Goal: Navigation & Orientation: Find specific page/section

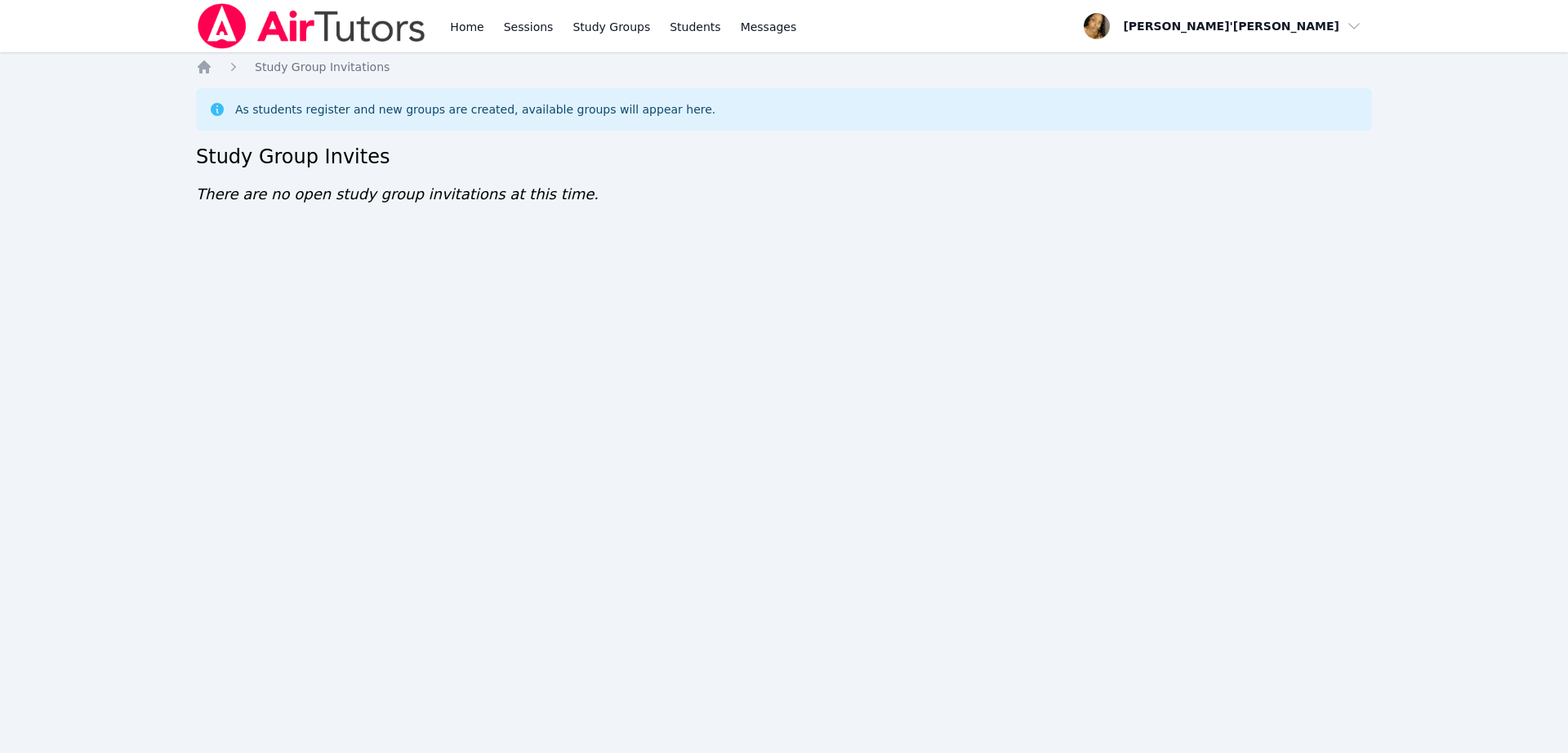
click at [866, 314] on div "Home Sessions Study Groups Students Messages Open user menu [PERSON_NAME]'[PERS…" at bounding box center [784, 376] width 1568 height 753
click at [918, 699] on div "Home Sessions Study Groups Students Messages Open user menu Lee'Tayna Hostick O…" at bounding box center [784, 376] width 1568 height 753
click at [748, 521] on div "Home Sessions Study Groups Students Messages Open user menu [PERSON_NAME]'[PERS…" at bounding box center [784, 376] width 1568 height 753
click at [855, 632] on div "Home Sessions Study Groups Students Messages Open user menu [PERSON_NAME]'[PERS…" at bounding box center [784, 376] width 1568 height 753
click at [550, 381] on div "Home Sessions Study Groups Students Messages Open user menu [PERSON_NAME]'[PERS…" at bounding box center [784, 376] width 1568 height 753
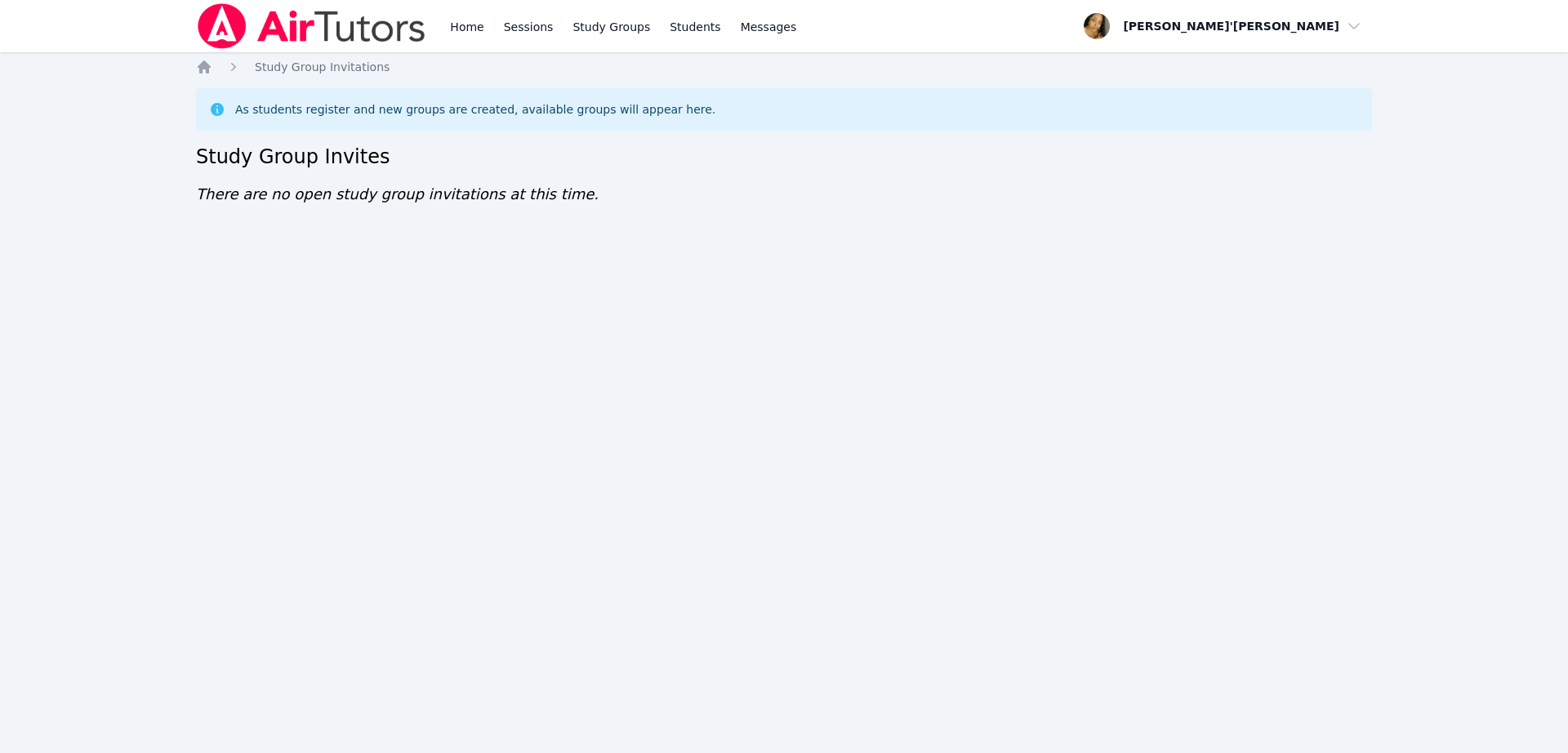
click at [550, 381] on div "Home Sessions Study Groups Students Messages Open user menu [PERSON_NAME]'[PERS…" at bounding box center [784, 376] width 1568 height 753
click at [850, 580] on div "Home Sessions Study Groups Students Messages Open user menu [PERSON_NAME]'[PERS…" at bounding box center [784, 376] width 1568 height 753
click at [1412, 65] on div "Home Sessions Study Groups Students Messages Open user menu Lee'Tayna Hostick O…" at bounding box center [784, 376] width 1568 height 753
click at [1080, 269] on div "Home Sessions Study Groups Students Messages Open user menu Lee'Tayna Hostick O…" at bounding box center [777, 373] width 1555 height 746
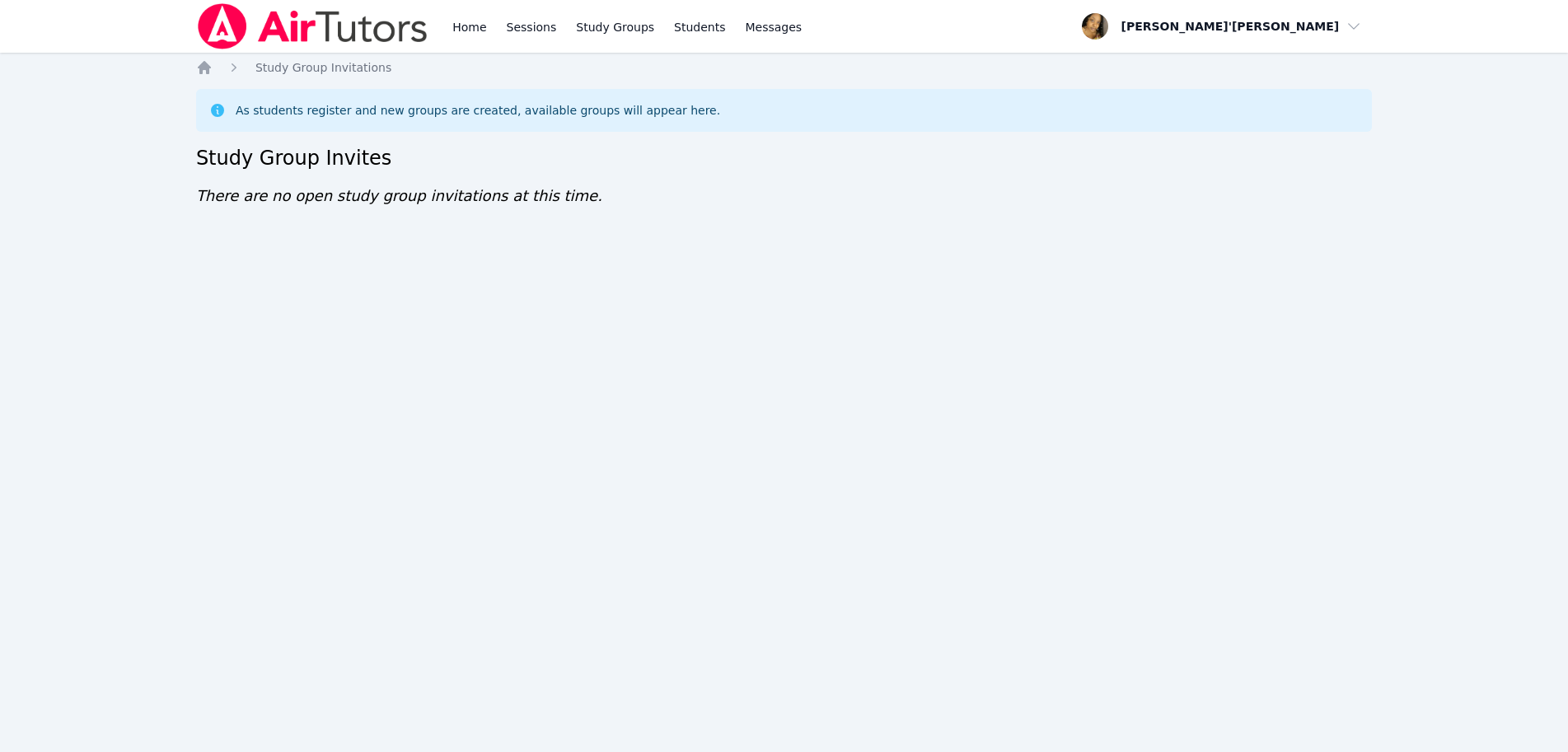
click at [1357, 322] on div "Home Sessions Study Groups Students Messages Open user menu Lee'Tayna Hostick O…" at bounding box center [784, 376] width 1568 height 752
click at [1566, 646] on div "Home Sessions Study Groups Students Messages Open user menu Lee'Tayna Hostick O…" at bounding box center [784, 376] width 1568 height 752
click at [1550, 649] on div "Home Sessions Study Groups Students Messages Open user menu Lee'Tayna Hostick O…" at bounding box center [784, 376] width 1568 height 752
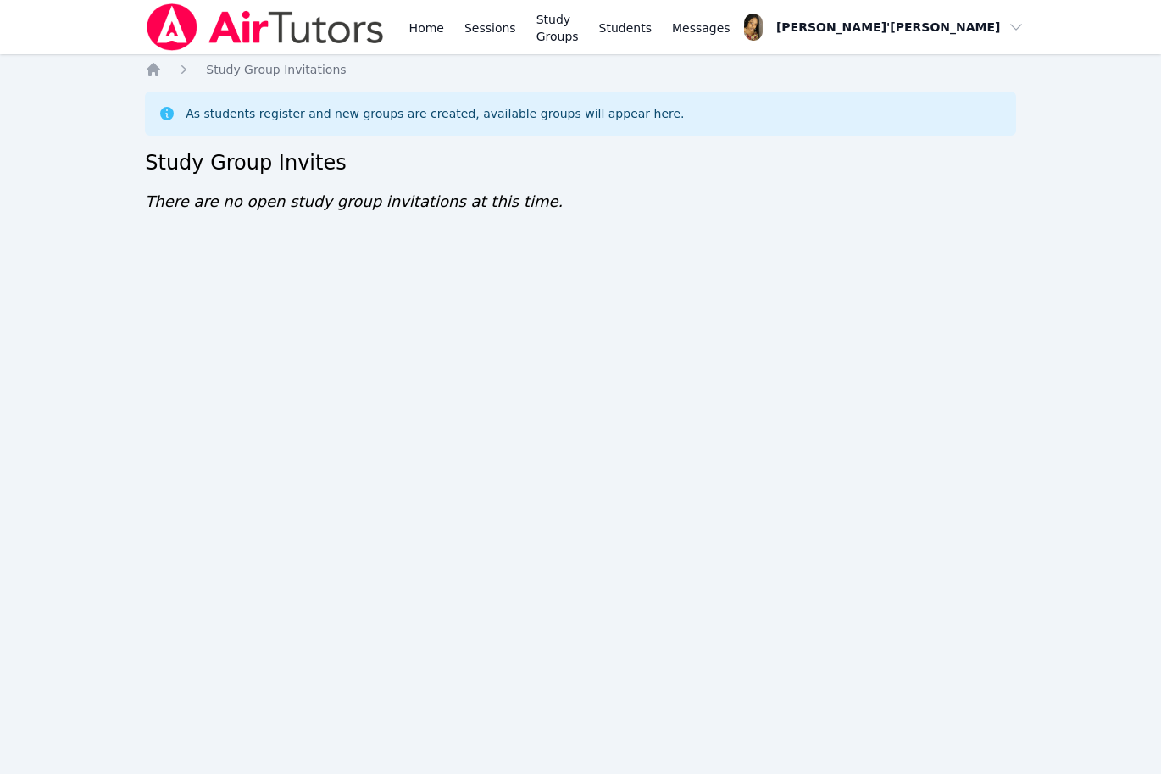
click at [11, 227] on div "Home Sessions Study Groups Students Messages Open user menu Lee'Tayna Hostick O…" at bounding box center [580, 387] width 1161 height 774
click at [297, 33] on img at bounding box center [265, 26] width 240 height 47
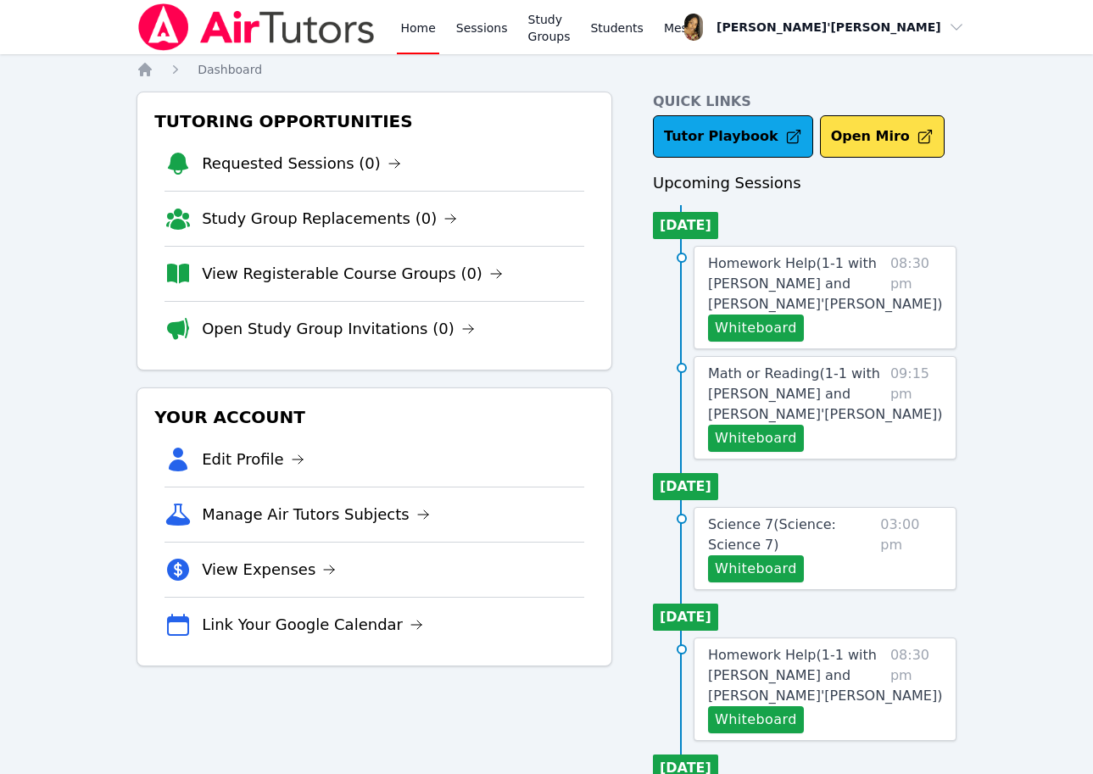
click at [1063, 229] on div "Home Sessions Study Groups Students Messages Open user menu Lee'Tayna Hostick O…" at bounding box center [546, 769] width 1093 height 1538
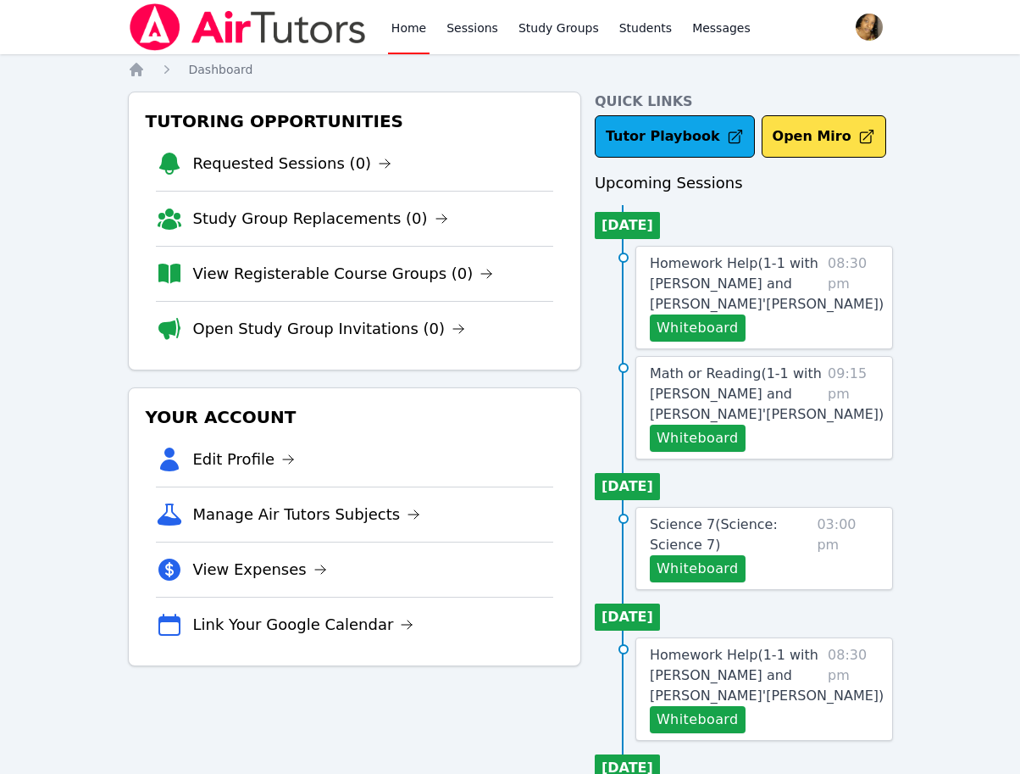
click at [541, 231] on li "Study Group Replacements (0)" at bounding box center [355, 218] width 398 height 55
click at [400, 29] on link "Home" at bounding box center [409, 27] width 42 height 54
click at [200, 43] on img at bounding box center [248, 26] width 240 height 47
click at [198, 45] on img at bounding box center [248, 26] width 240 height 47
click at [150, 43] on img at bounding box center [248, 26] width 240 height 47
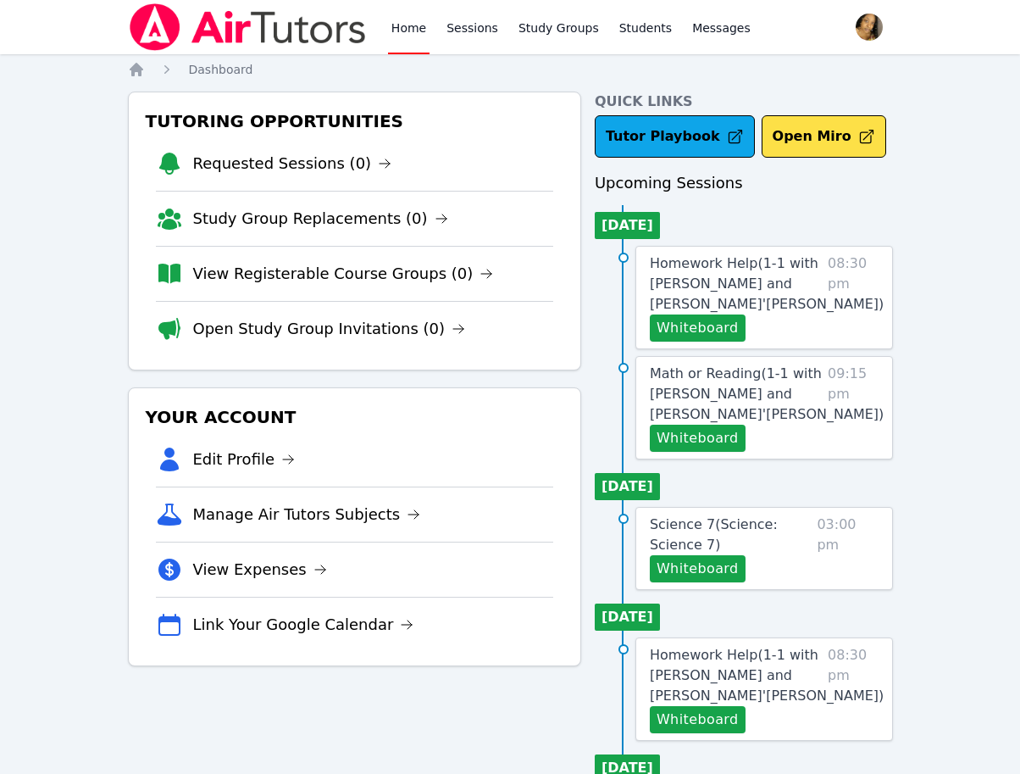
click at [150, 43] on img at bounding box center [248, 26] width 240 height 47
click at [314, 330] on link "Open Study Group Invitations (0)" at bounding box center [329, 329] width 273 height 24
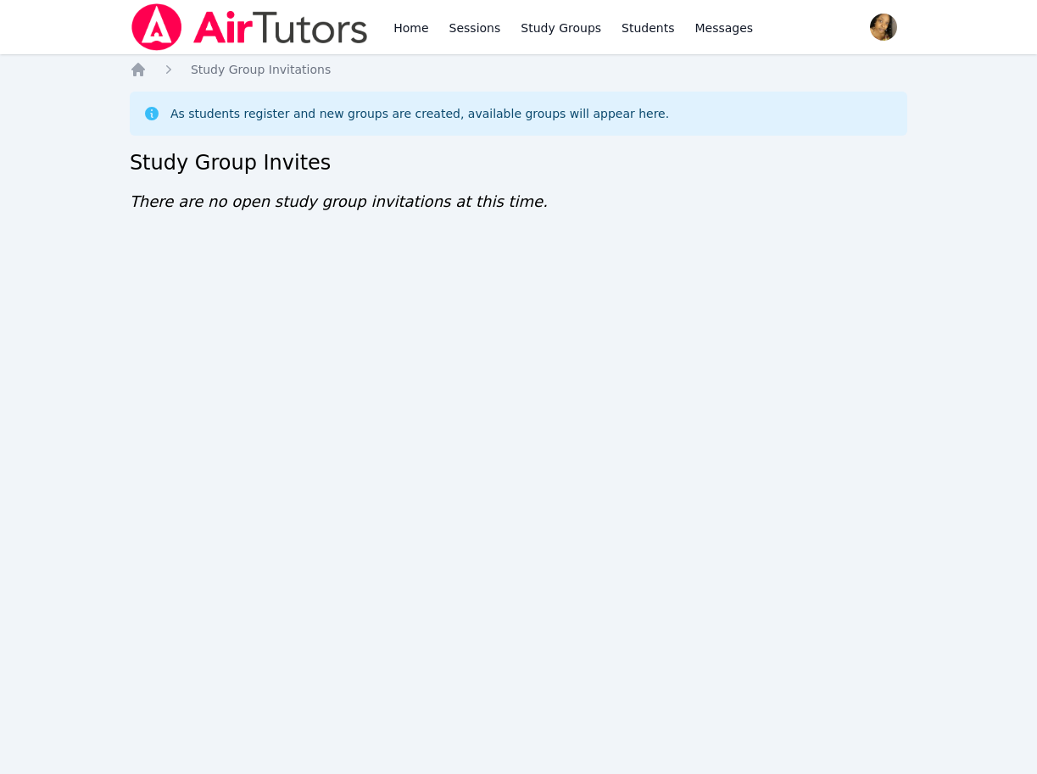
click at [314, 330] on div "Home Sessions Study Groups Students Messages Open user menu Lee'Tayna Hostick O…" at bounding box center [518, 387] width 1037 height 774
click at [4, 53] on div "Home Sessions Study Groups Students Messages Open user menu [PERSON_NAME]'[PERS…" at bounding box center [518, 387] width 1037 height 774
click at [351, 297] on div "Home Sessions Study Groups Students Messages Open user menu Lee'Tayna Hostick O…" at bounding box center [518, 387] width 1037 height 774
